Goal: Contribute content: Add original content to the website for others to see

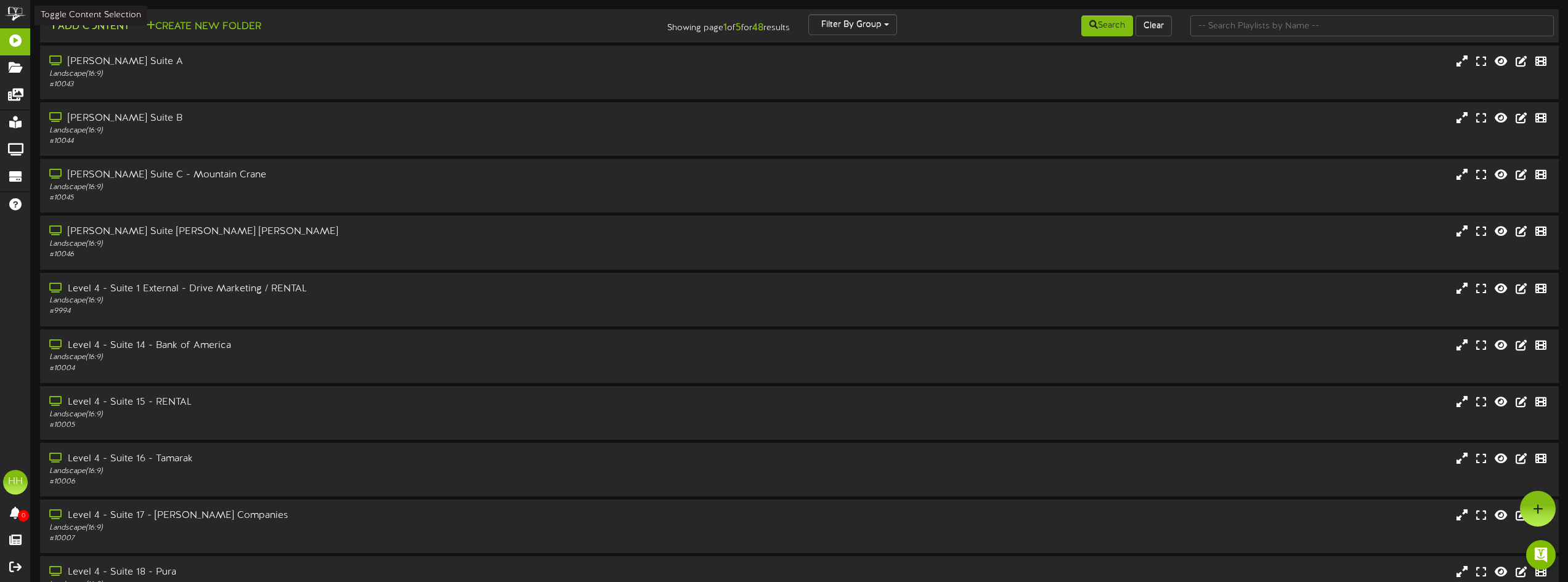
click at [109, 26] on button "Add Content" at bounding box center [89, 26] width 88 height 16
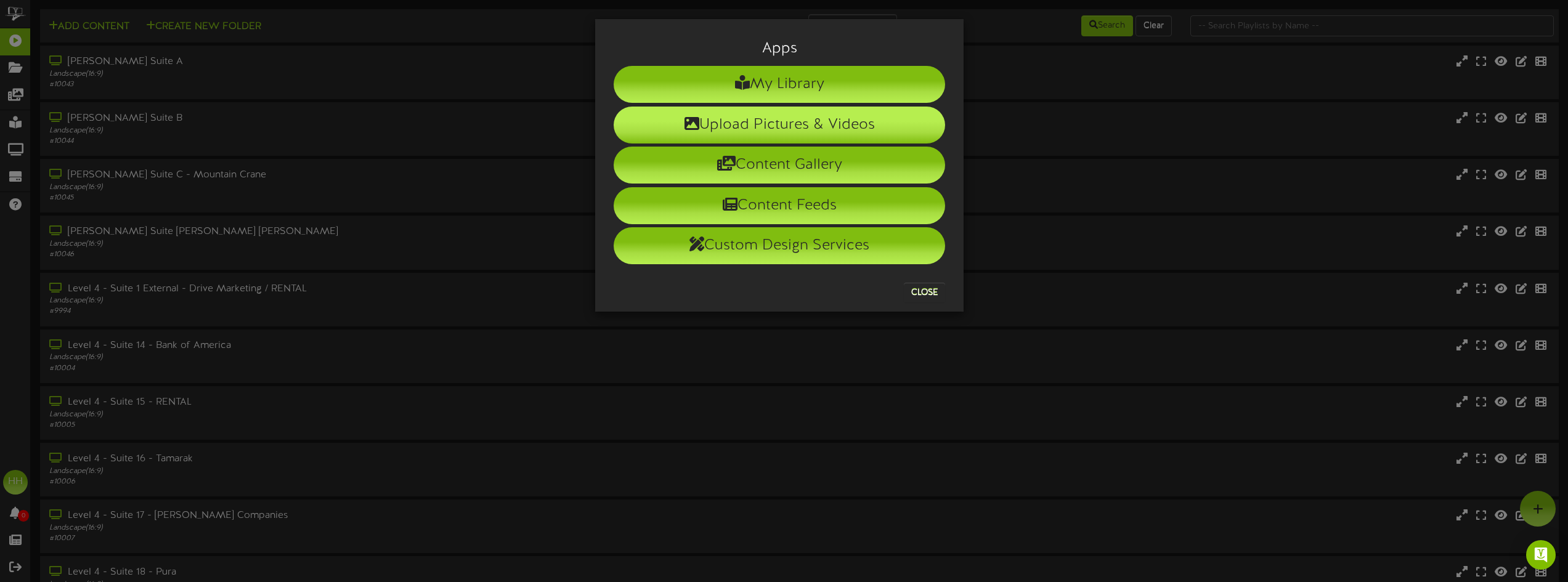
click at [842, 132] on li "Upload Pictures & Videos" at bounding box center [779, 126] width 332 height 37
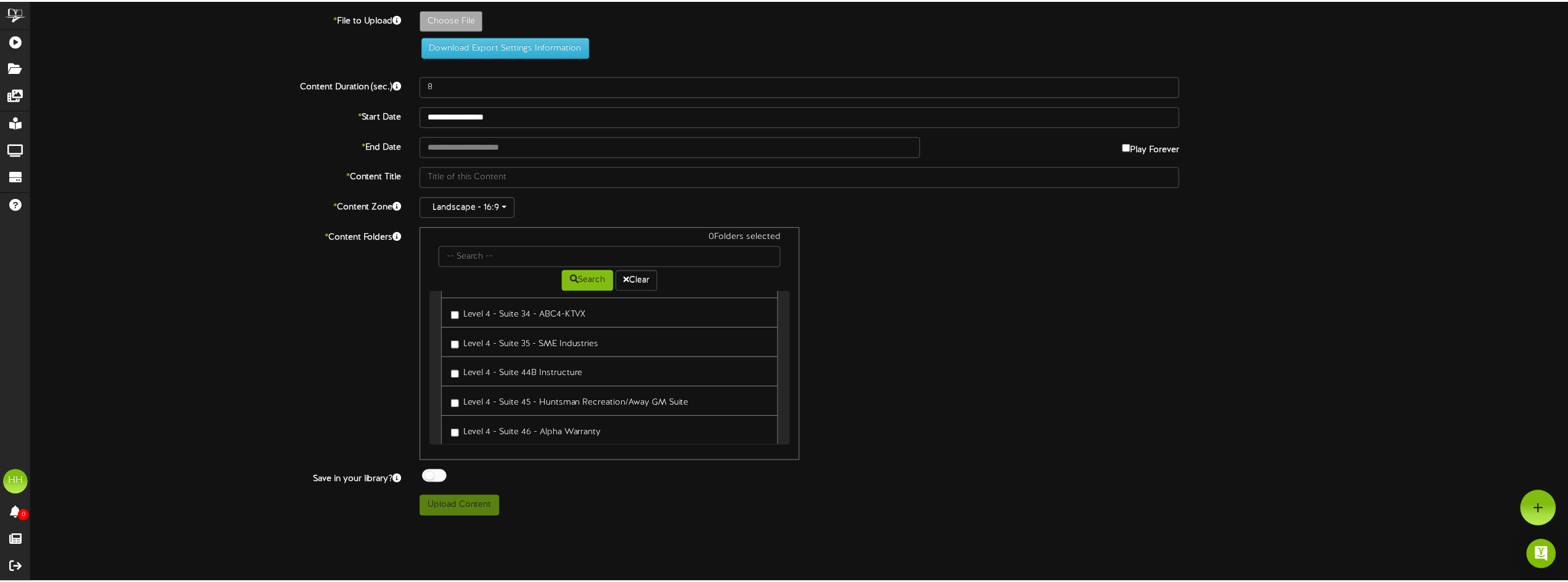
scroll to position [801, 0]
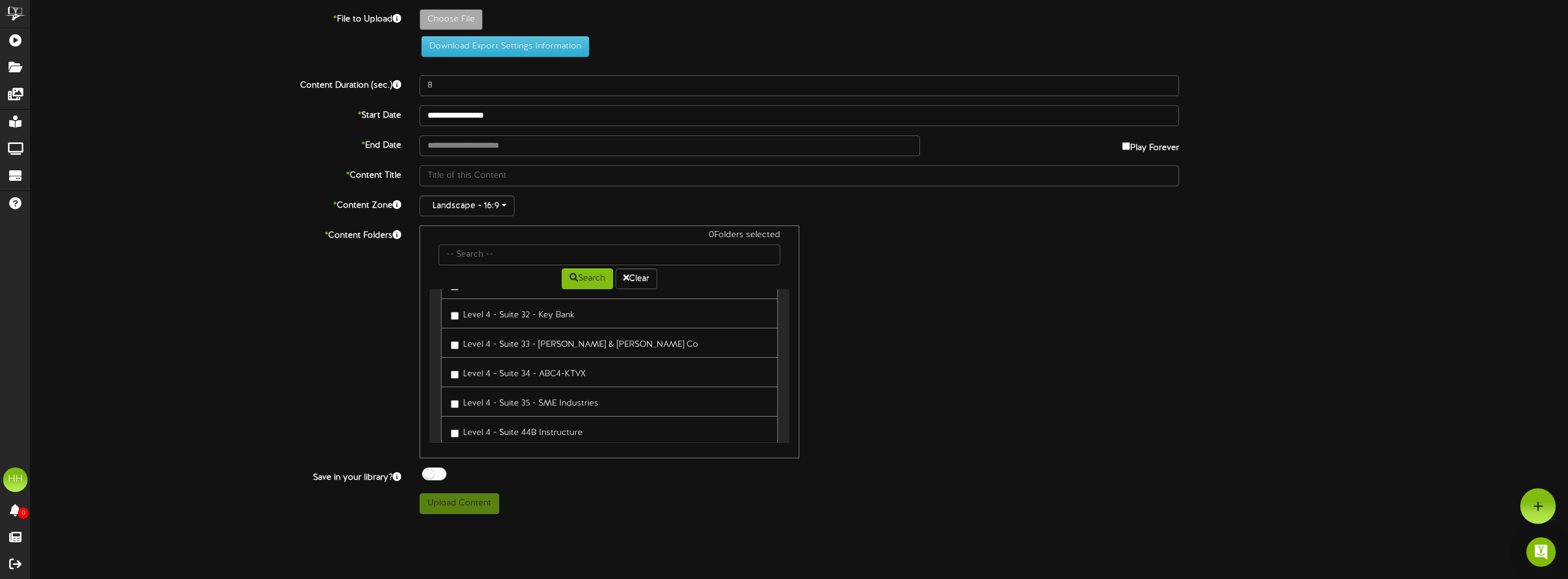
click at [524, 364] on label "Level 4 - Suite 34 - ABC4-KTVX" at bounding box center [518, 372] width 135 height 17
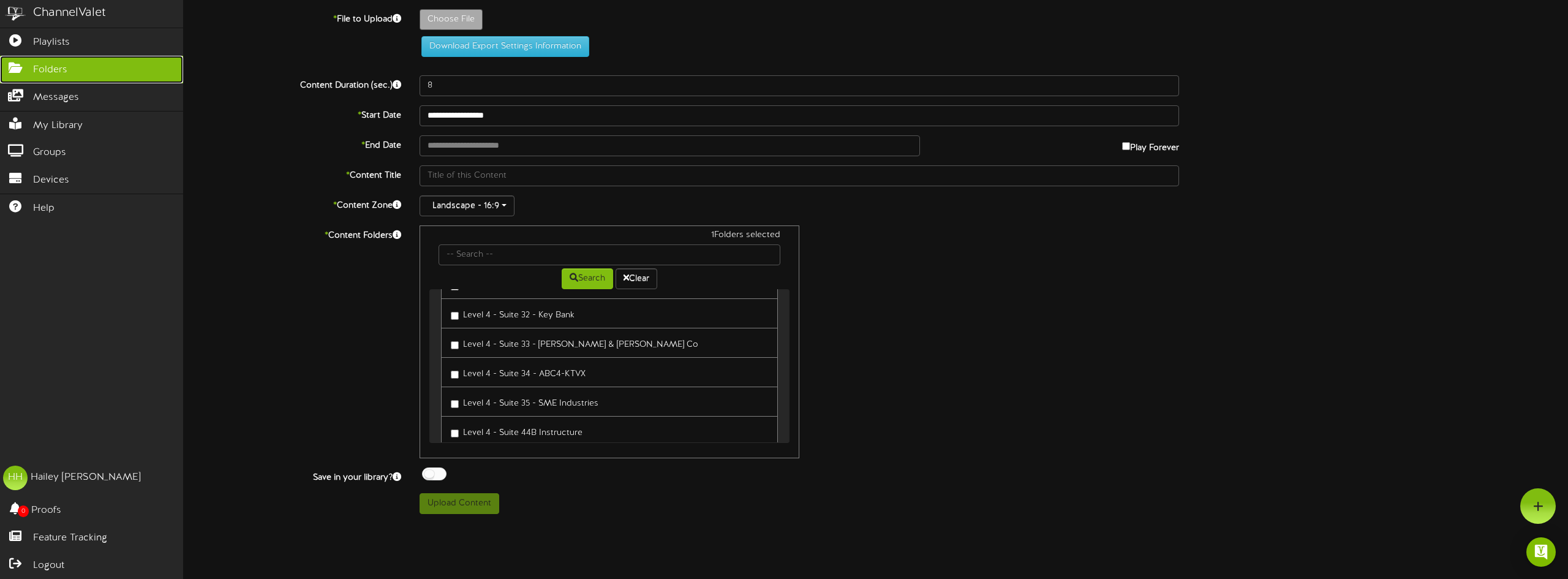
click at [71, 63] on link "Folders" at bounding box center [92, 69] width 183 height 27
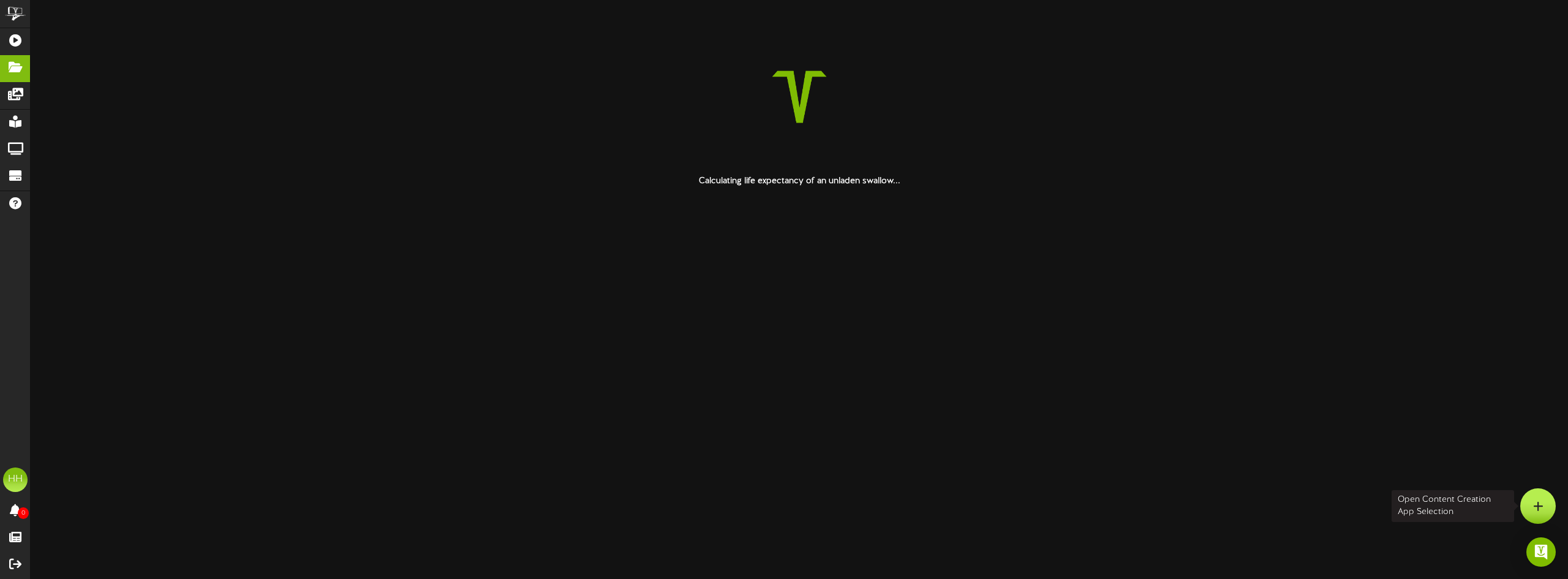
click at [1542, 504] on icon at bounding box center [1539, 506] width 11 height 11
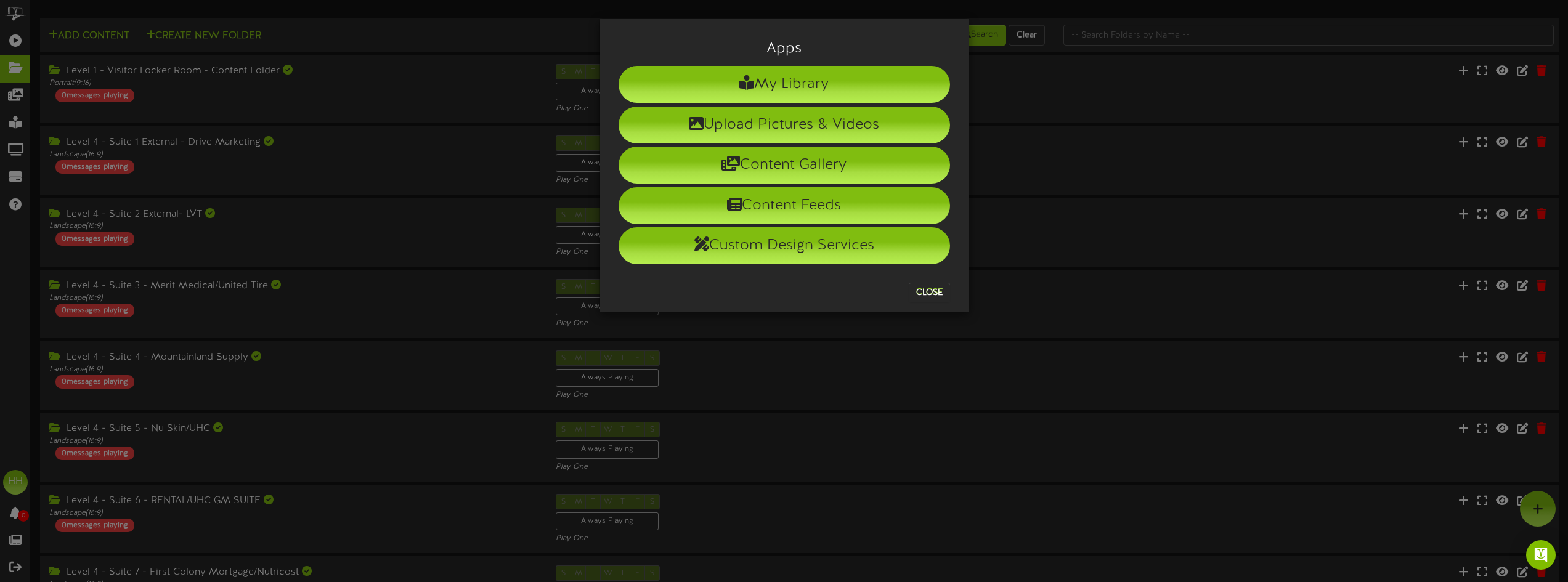
click at [1034, 18] on div "Apps My Library Upload Pictures & Videos Content Gallery Content Feeds Custom D…" at bounding box center [784, 291] width 1568 height 582
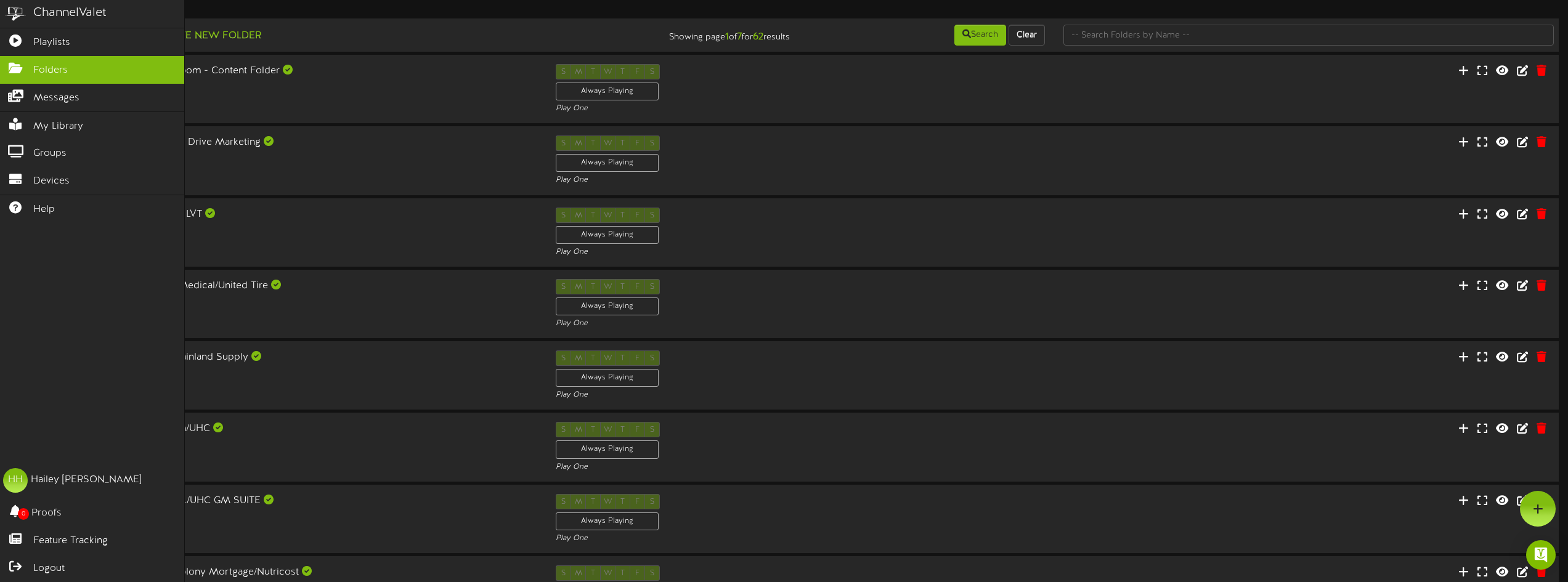
click at [15, 18] on img at bounding box center [15, 14] width 30 height 27
click at [27, 45] on link "Playlists" at bounding box center [92, 42] width 184 height 27
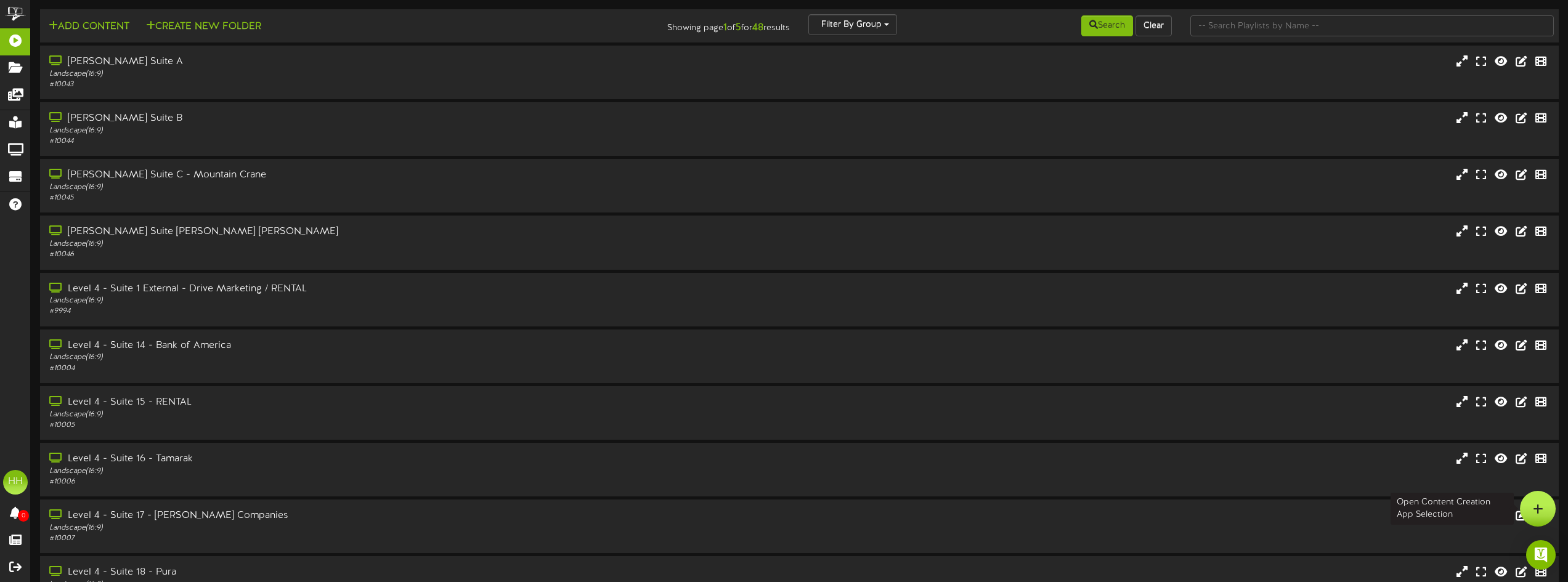
click at [1533, 504] on div at bounding box center [1538, 508] width 35 height 35
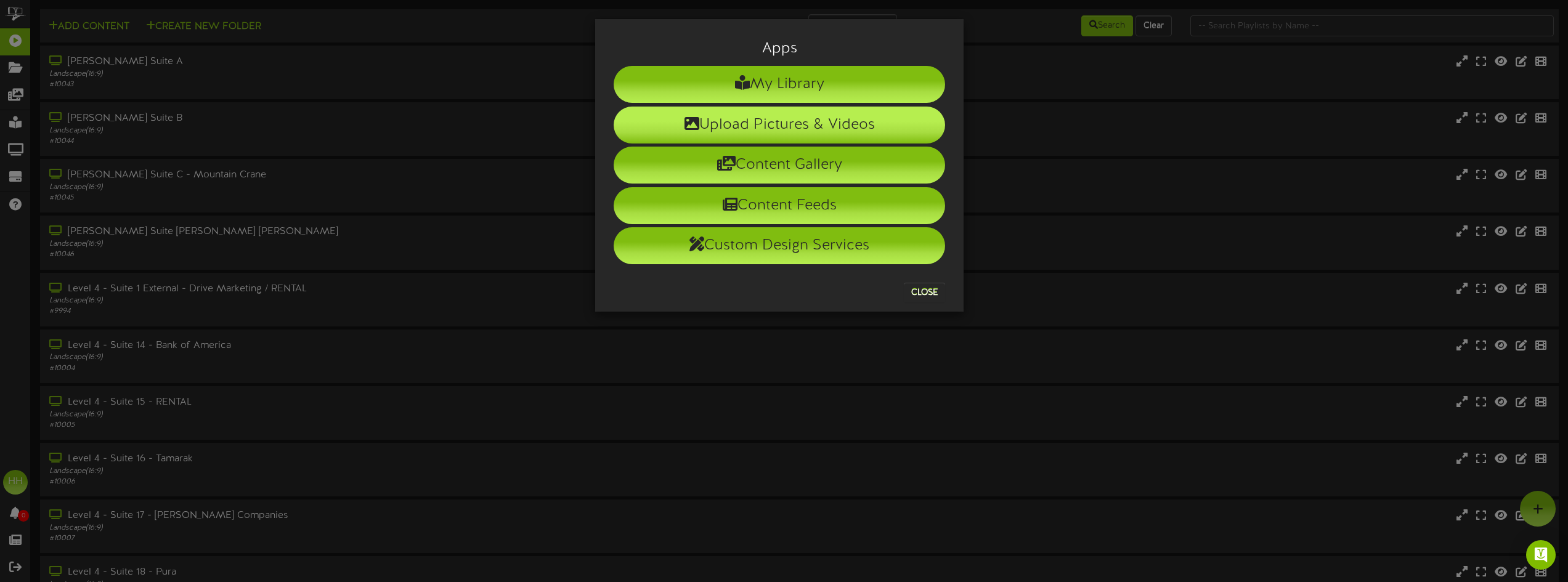
click at [867, 117] on li "Upload Pictures & Videos" at bounding box center [779, 126] width 332 height 37
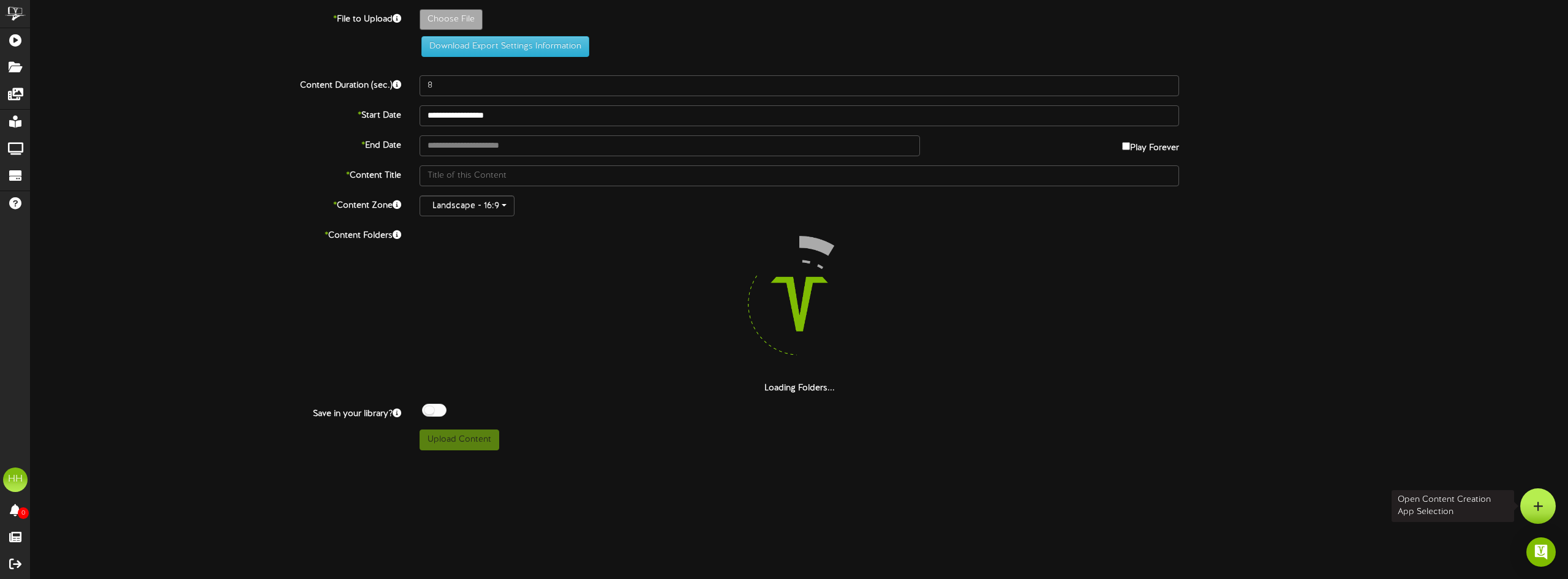
click at [1538, 509] on icon at bounding box center [1539, 506] width 11 height 11
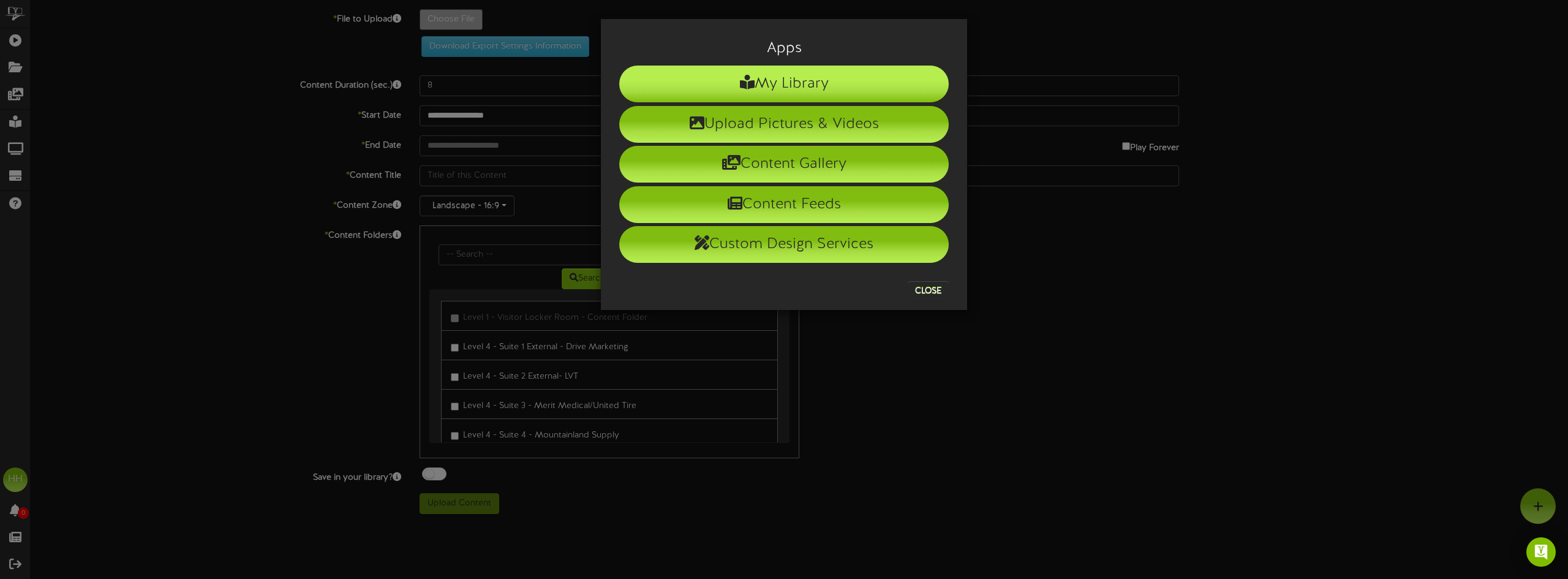
click at [888, 86] on li "My Library" at bounding box center [784, 84] width 330 height 37
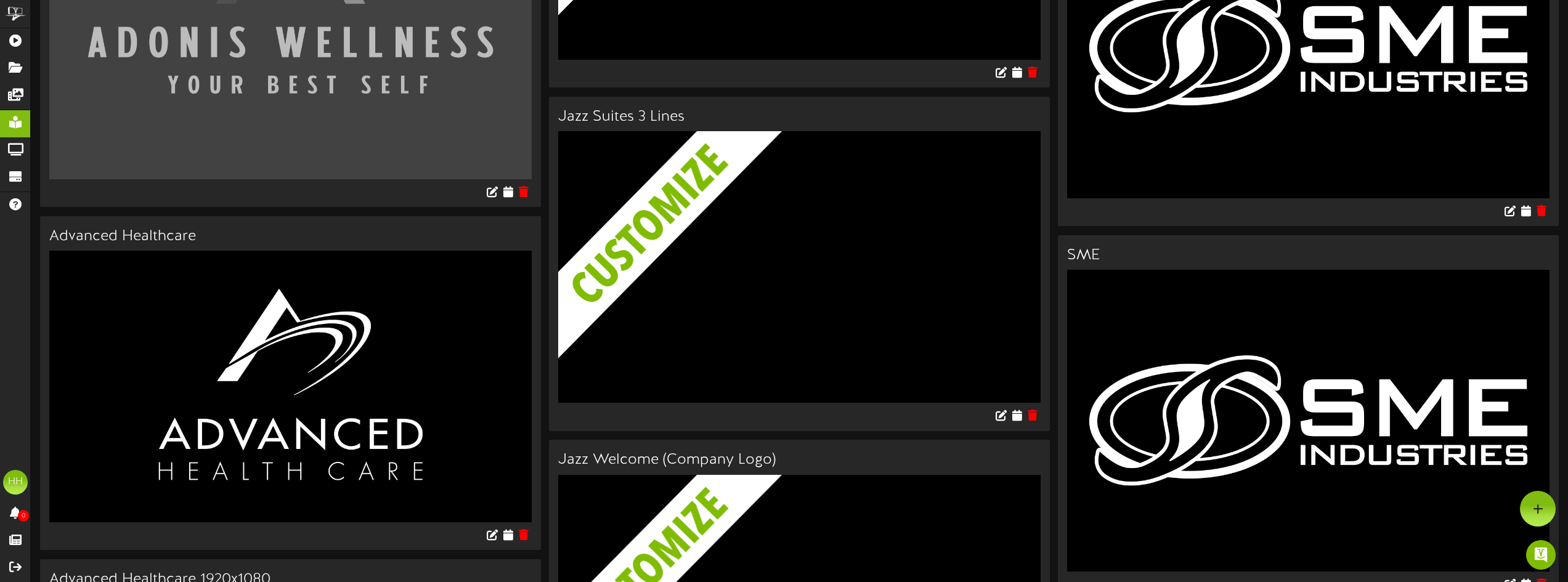
scroll to position [1725, 0]
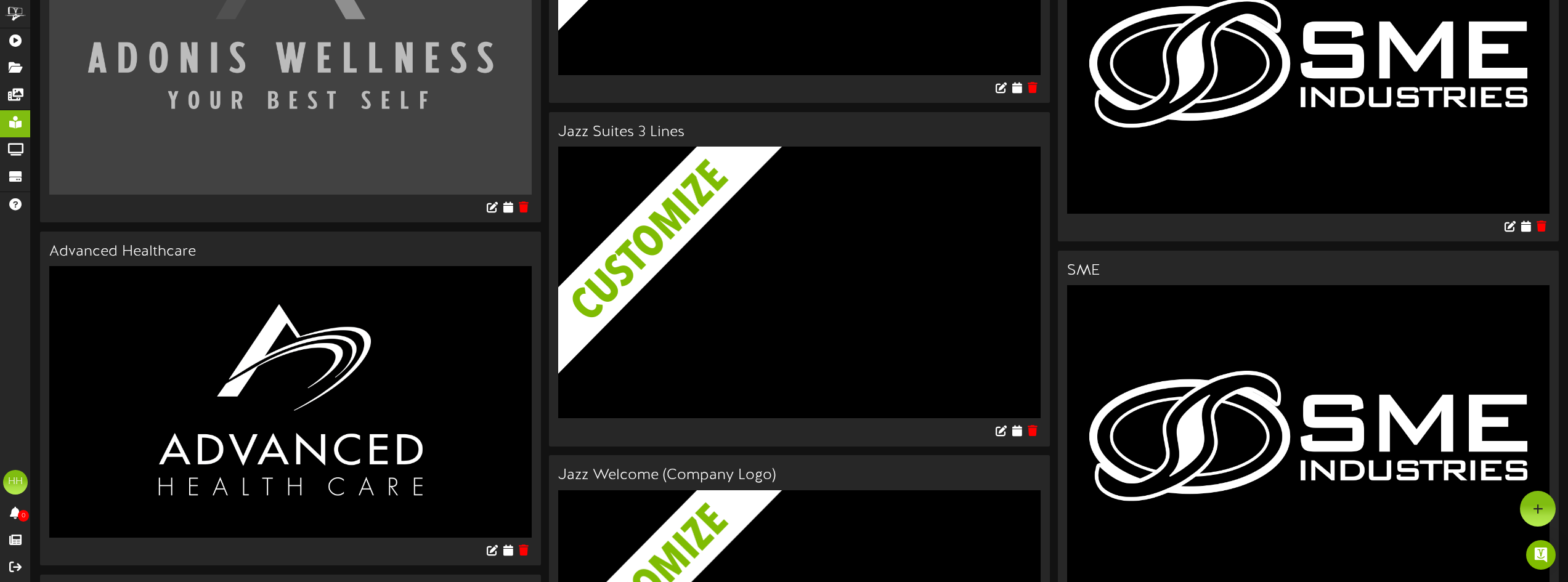
click at [775, 312] on img at bounding box center [809, 312] width 500 height 333
click at [957, 327] on img at bounding box center [809, 312] width 500 height 333
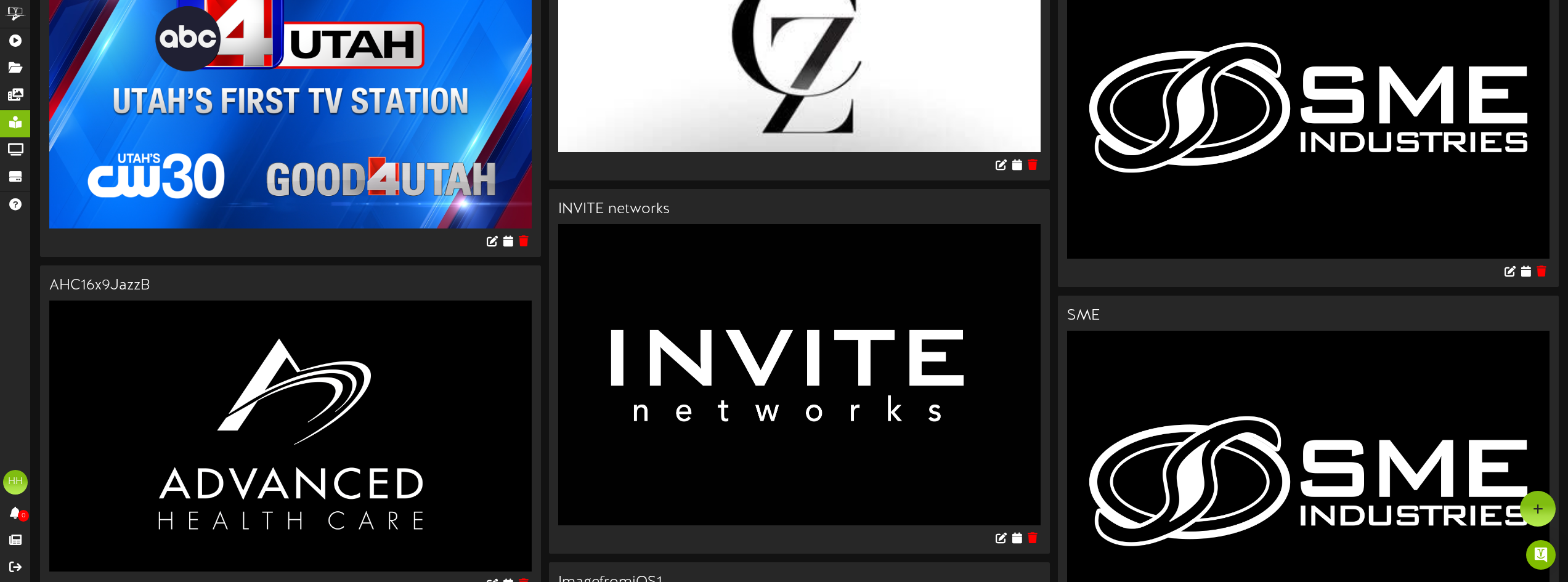
scroll to position [0, 0]
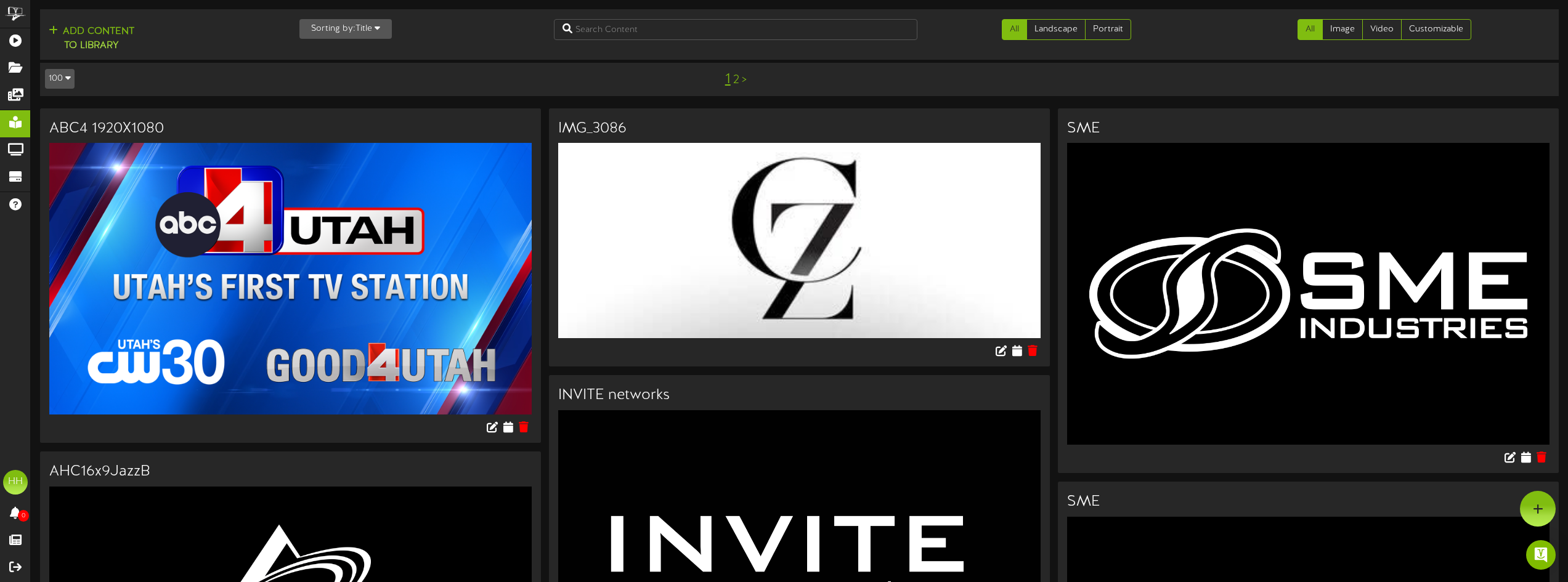
click at [736, 85] on link "2" at bounding box center [736, 80] width 6 height 14
